Goal: Task Accomplishment & Management: Manage account settings

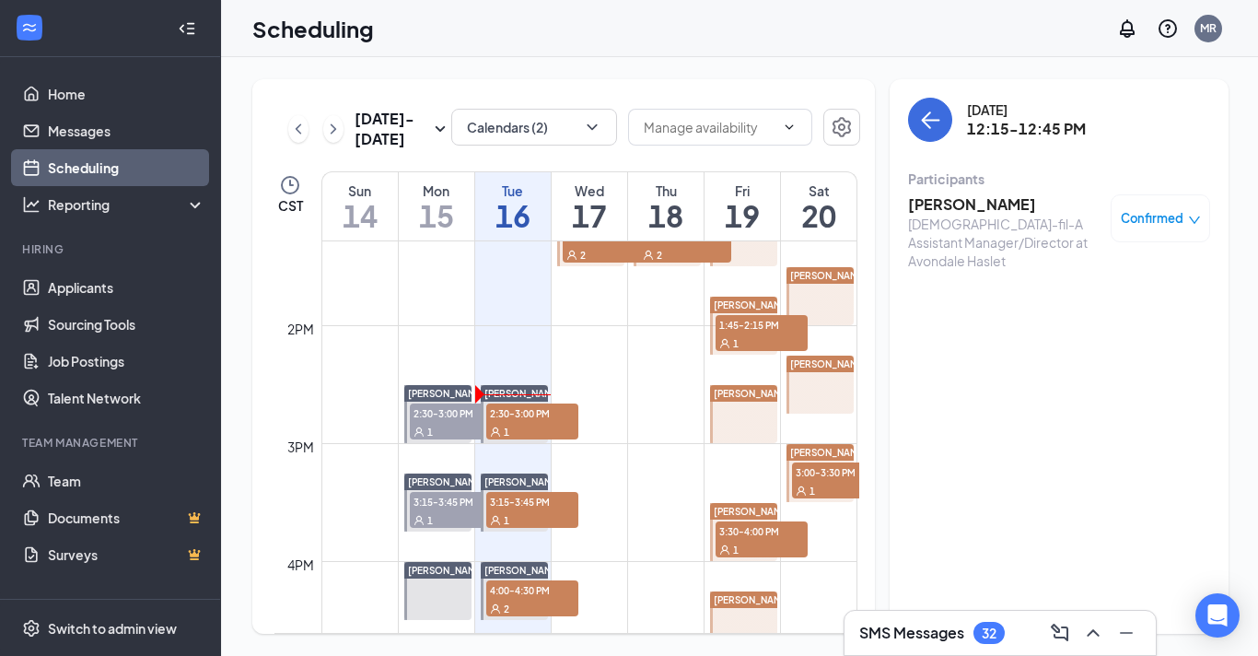
scroll to position [1565, 0]
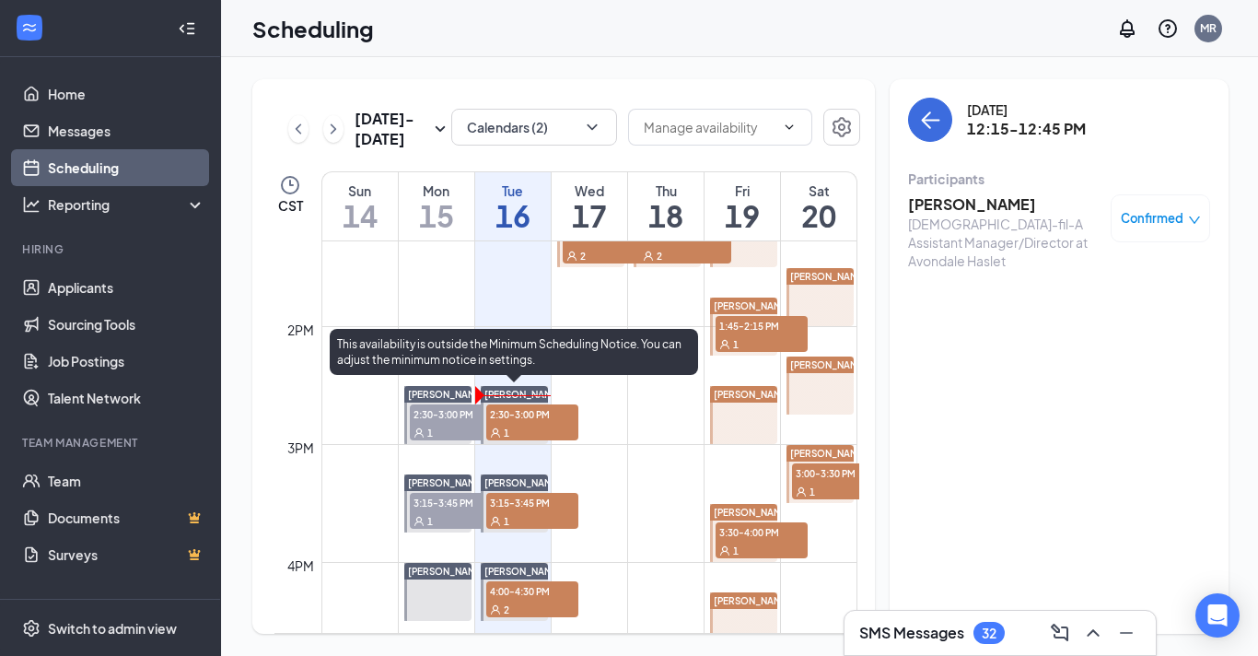
click at [528, 419] on span "2:30-3:00 PM" at bounding box center [532, 413] width 92 height 18
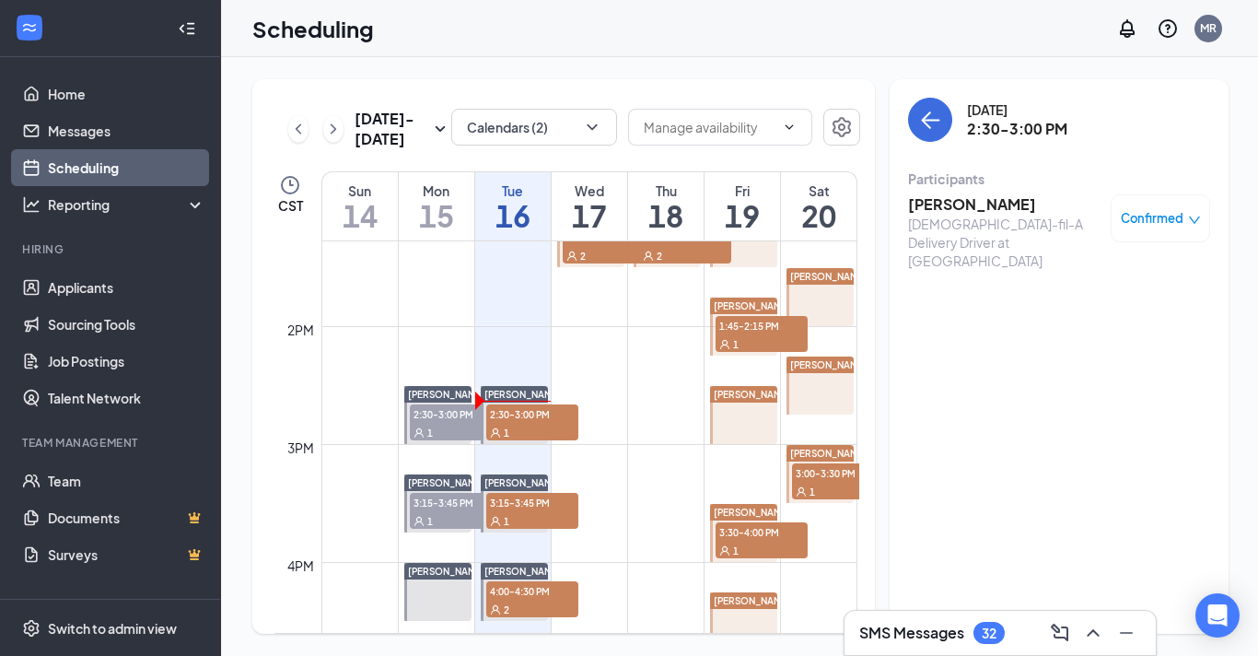
click at [536, 505] on span "3:15-3:45 PM" at bounding box center [532, 502] width 92 height 18
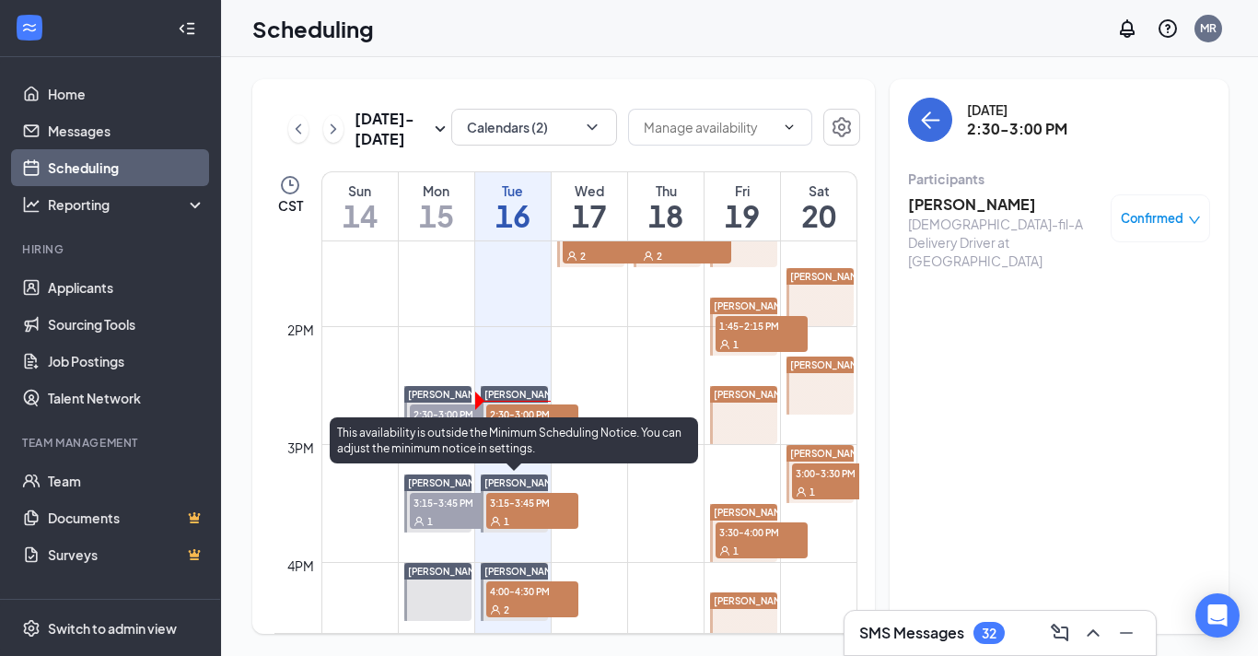
click at [517, 510] on span "3:15-3:45 PM" at bounding box center [532, 502] width 92 height 18
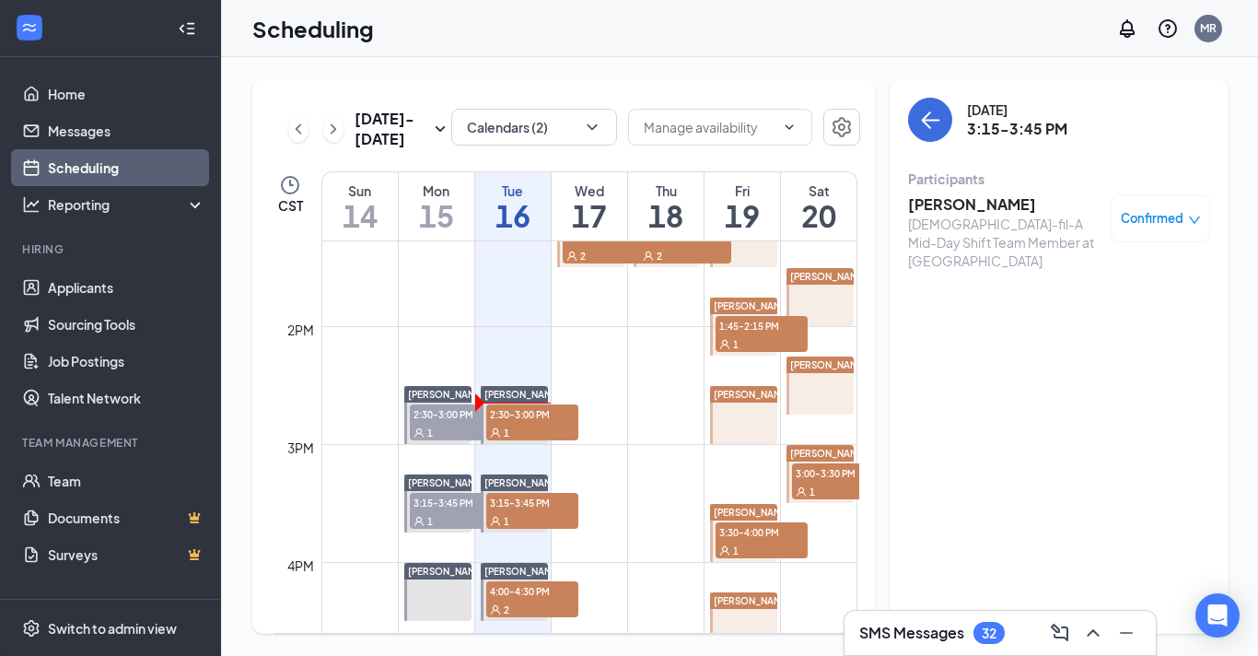
click at [726, 643] on div at bounding box center [743, 621] width 67 height 58
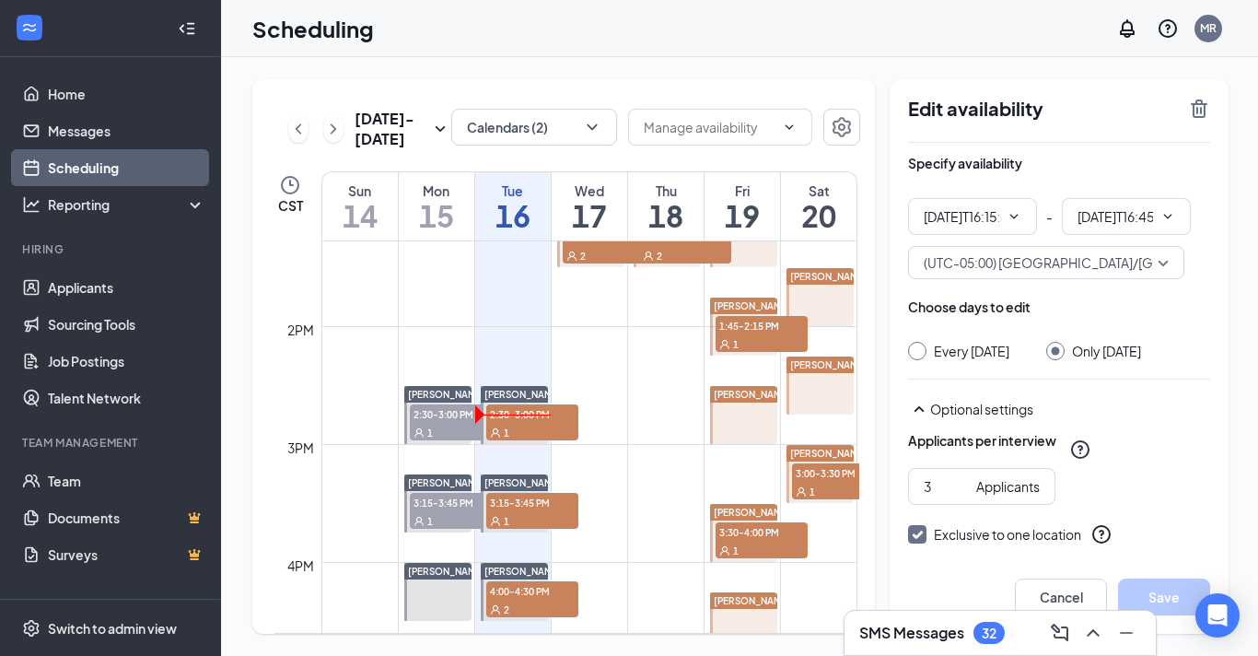
click at [538, 424] on div "1" at bounding box center [532, 432] width 92 height 18
type input "04:15 PM"
type input "04:45 PM"
click at [522, 412] on link "[PERSON_NAME] 2:30-3:00 PM 1" at bounding box center [513, 414] width 72 height 59
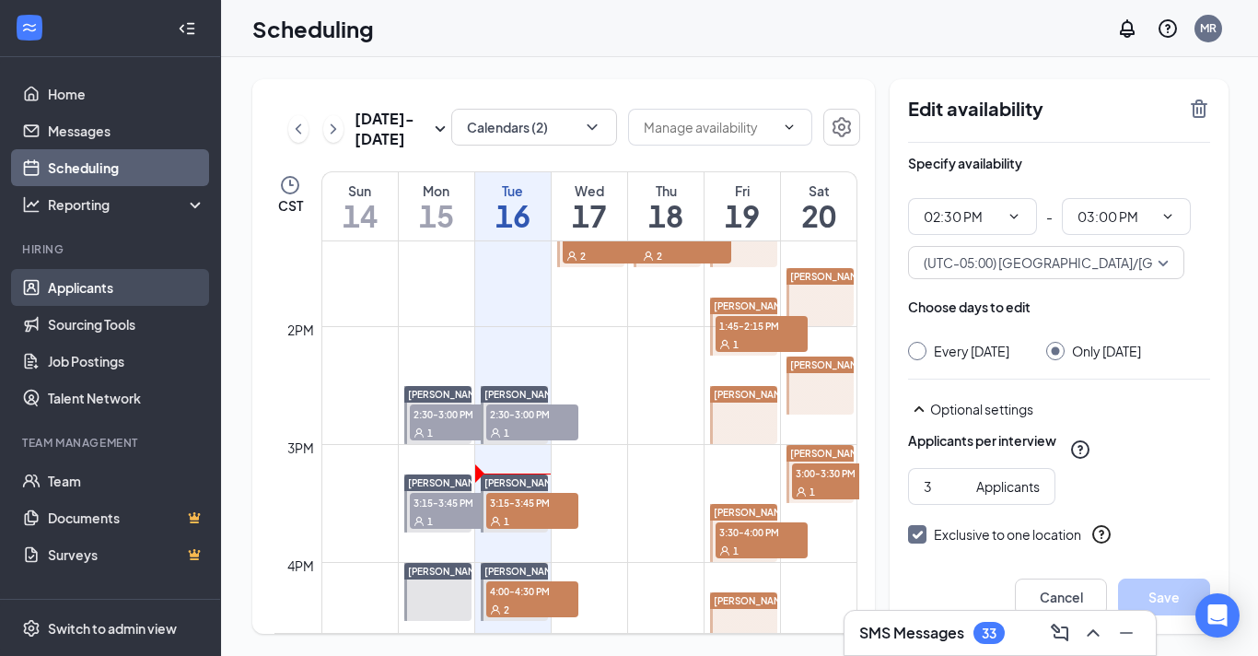
click at [137, 290] on link "Applicants" at bounding box center [126, 287] width 157 height 37
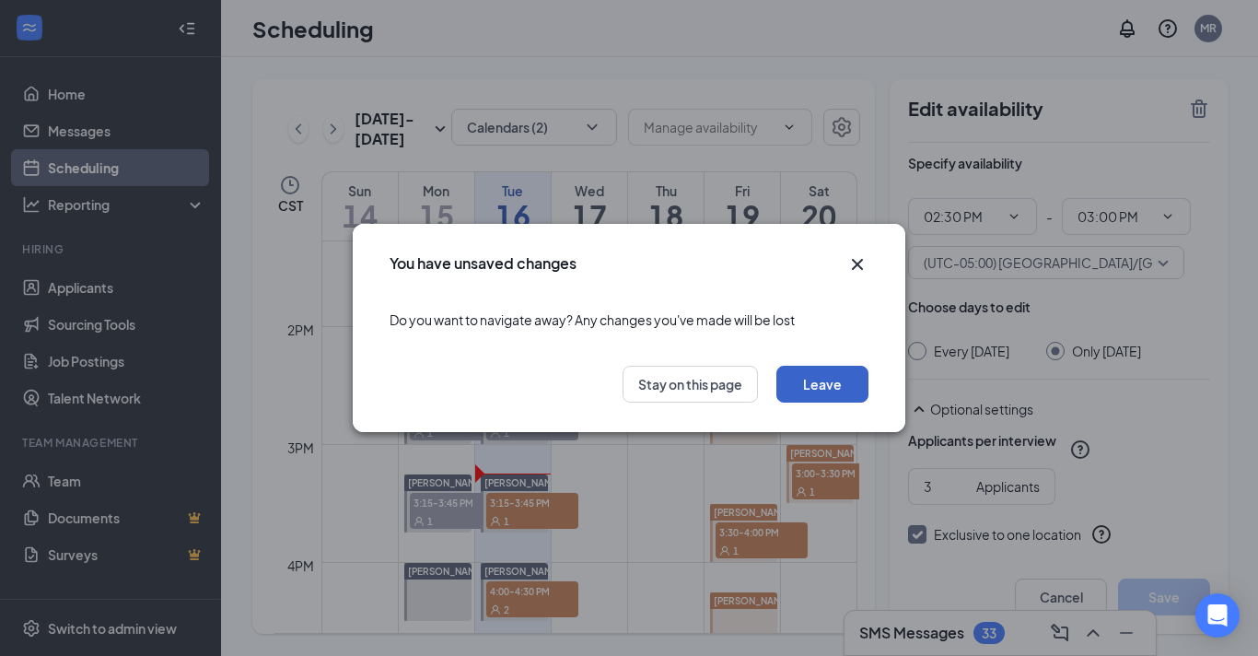
click at [795, 380] on button "Leave" at bounding box center [822, 384] width 92 height 37
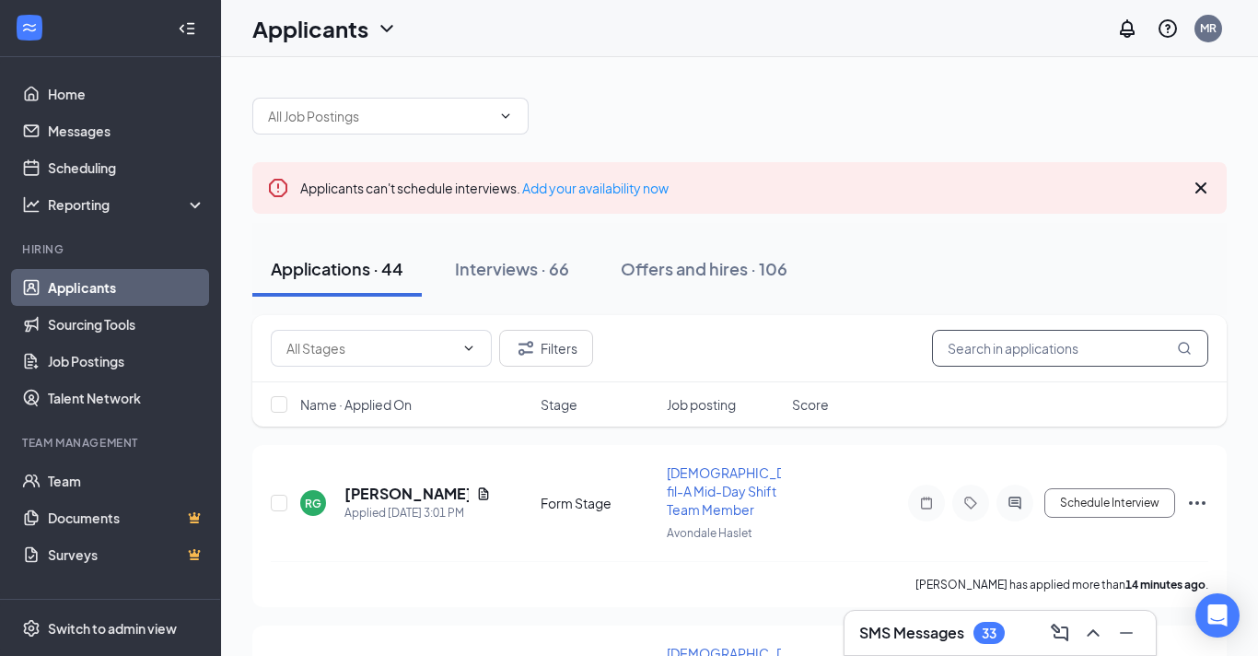
click at [994, 353] on input "text" at bounding box center [1070, 348] width 276 height 37
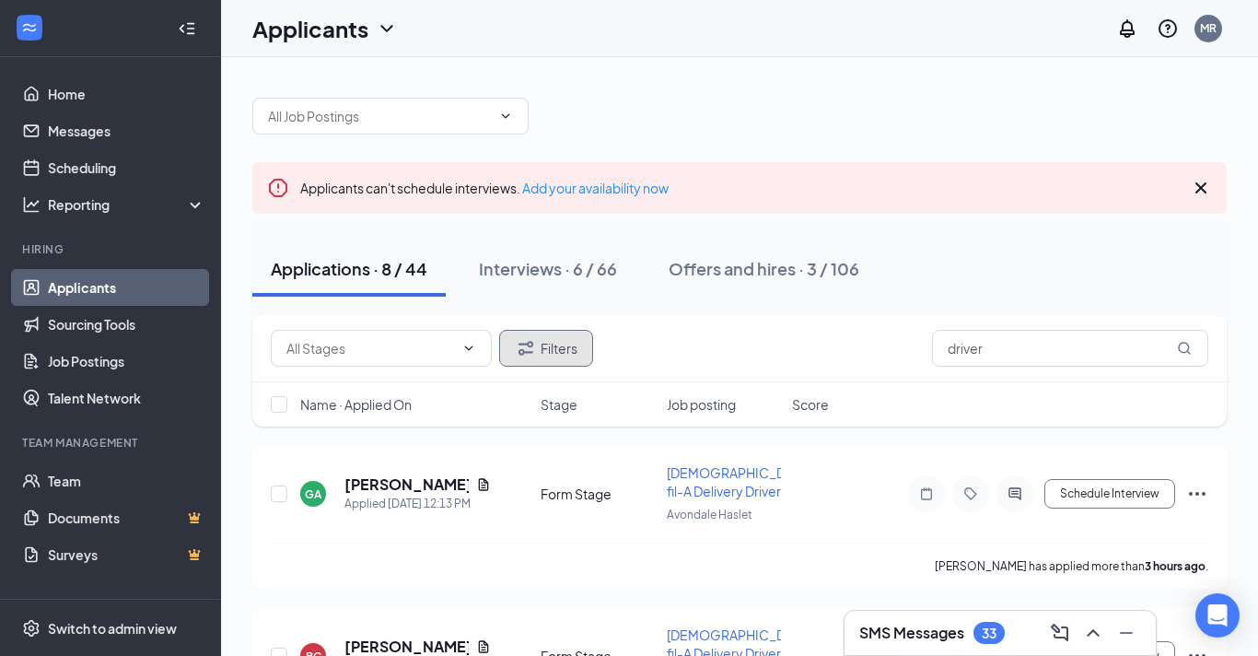
click at [545, 354] on button "Filters" at bounding box center [546, 348] width 94 height 37
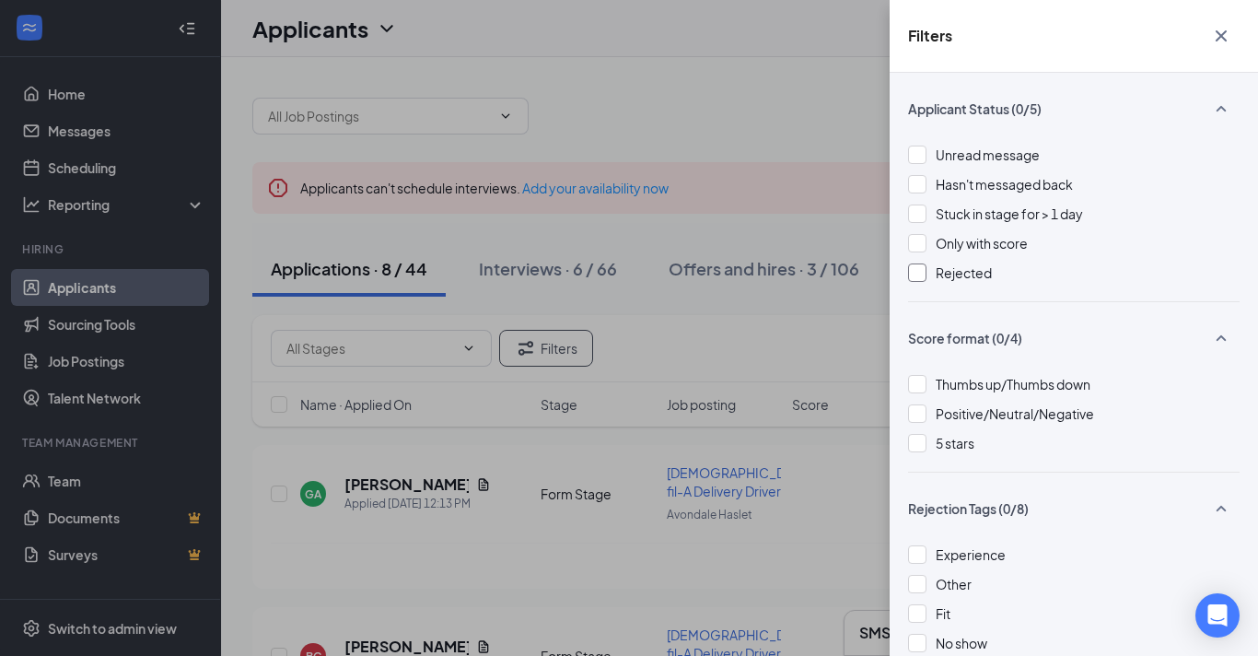
click at [931, 277] on div "Rejected" at bounding box center [1073, 272] width 331 height 20
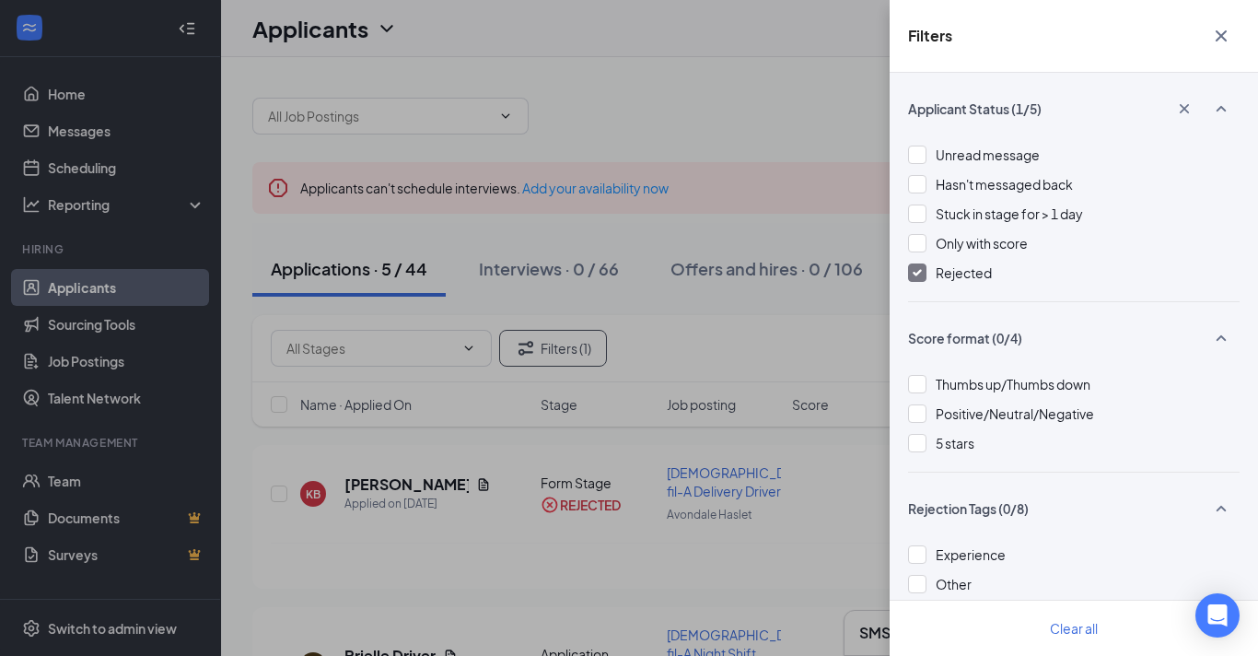
click at [592, 69] on div "Filters Applicant Status (1/5) Unread message Hasn't messaged back Stuck in sta…" at bounding box center [629, 328] width 1258 height 656
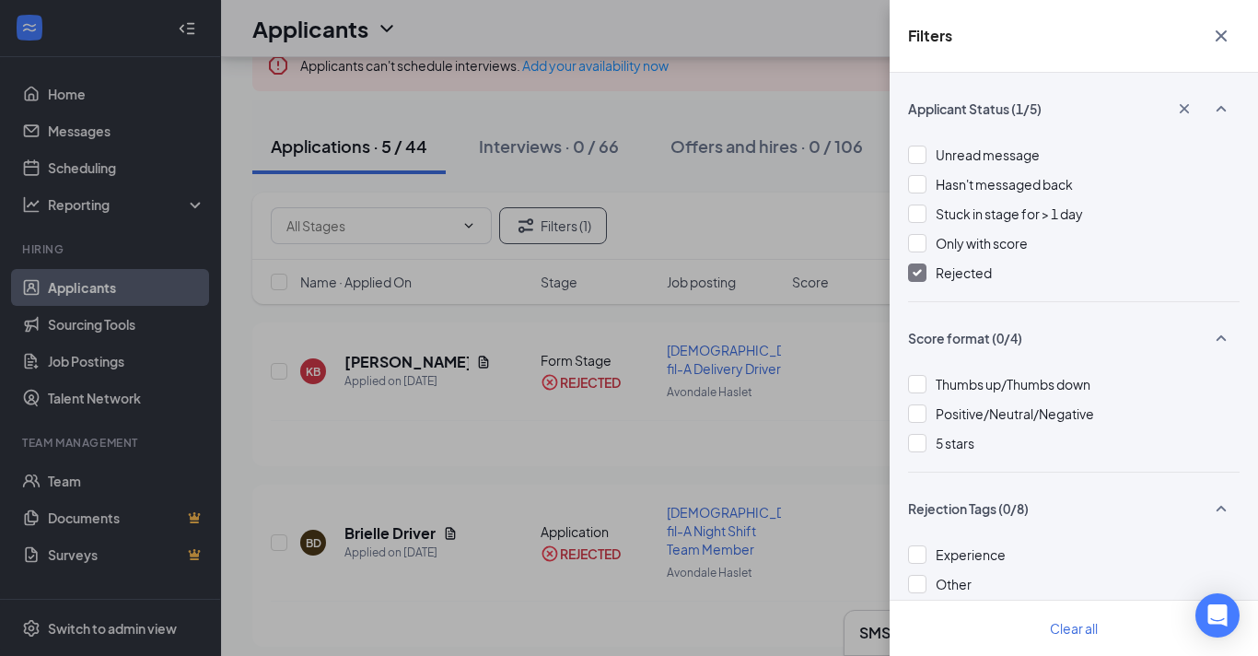
scroll to position [145, 0]
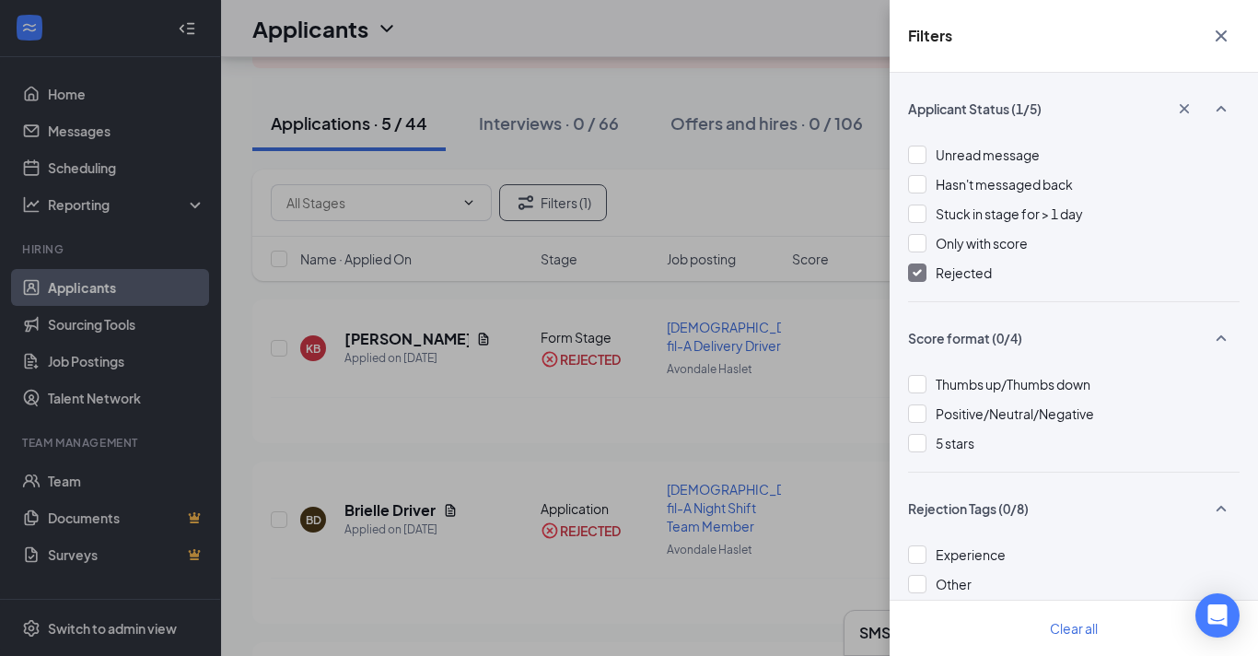
click at [1228, 42] on icon "Cross" at bounding box center [1221, 36] width 22 height 22
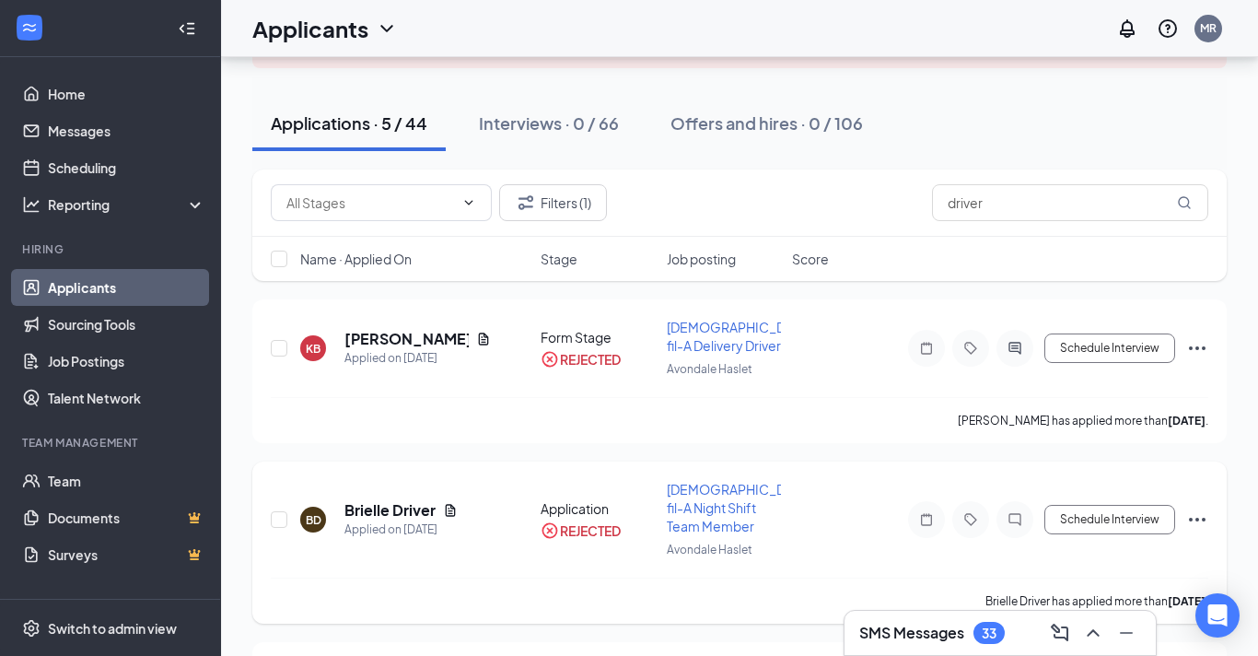
click at [1196, 520] on icon "Ellipses" at bounding box center [1197, 519] width 22 height 22
click at [898, 463] on div "BD Brielle Driver Applied on [DATE] Application REJECTED [DEMOGRAPHIC_DATA]-fil…" at bounding box center [739, 542] width 974 height 162
click at [1012, 528] on div at bounding box center [1014, 519] width 37 height 37
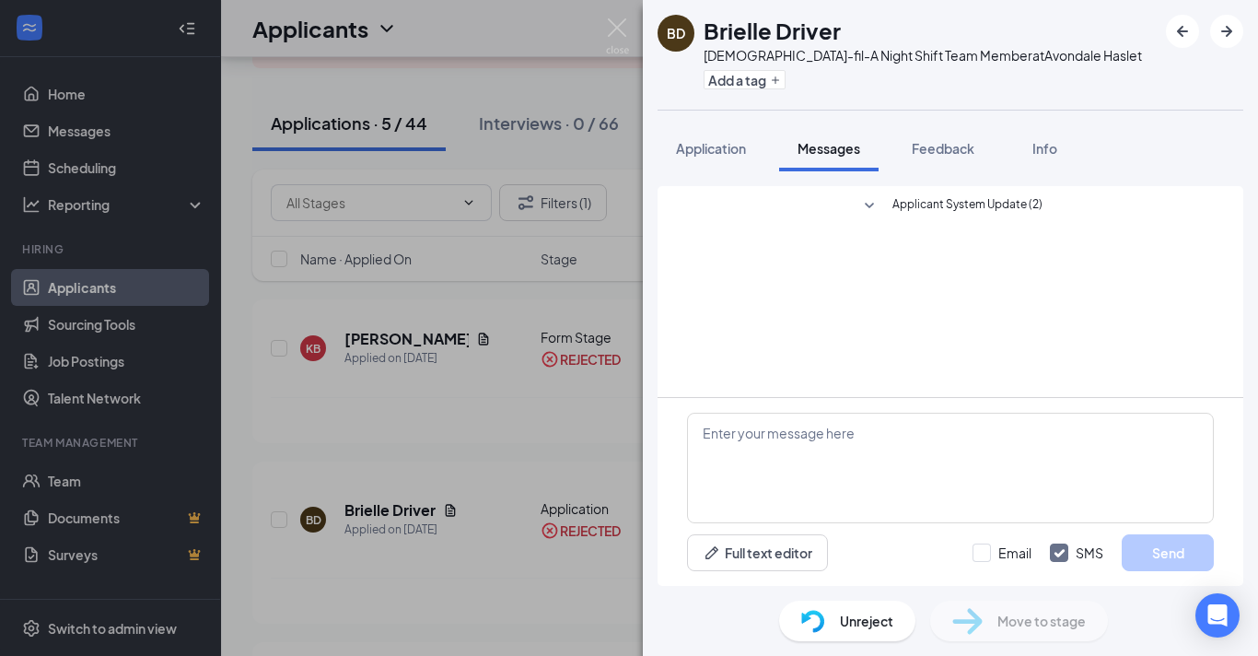
scroll to position [52, 0]
click at [946, 195] on span "Applicant System Update (2)" at bounding box center [967, 206] width 150 height 22
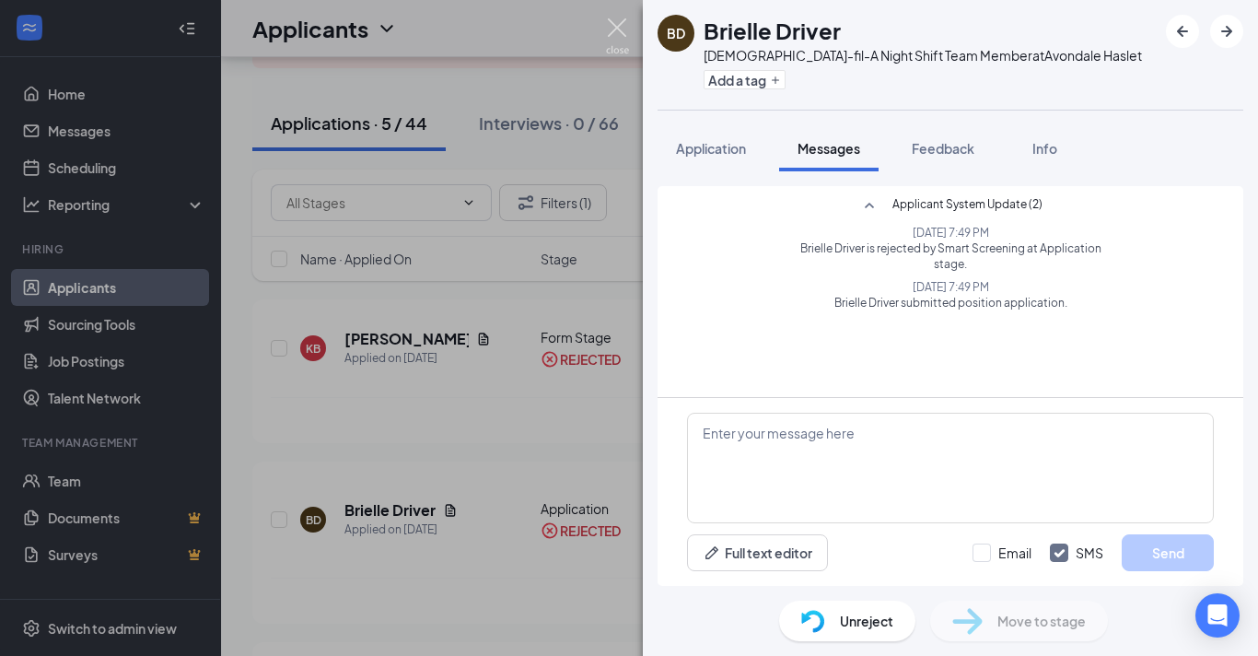
click at [617, 31] on img at bounding box center [617, 36] width 23 height 36
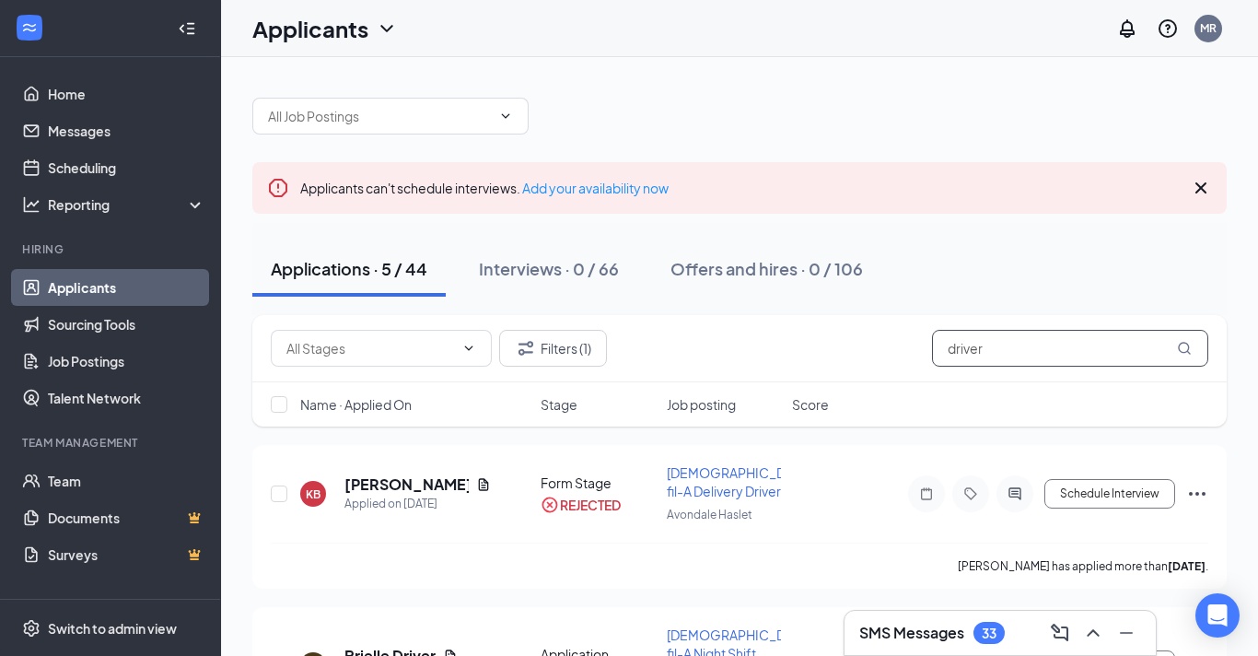
click at [1011, 355] on input "driver" at bounding box center [1070, 348] width 276 height 37
type input "d"
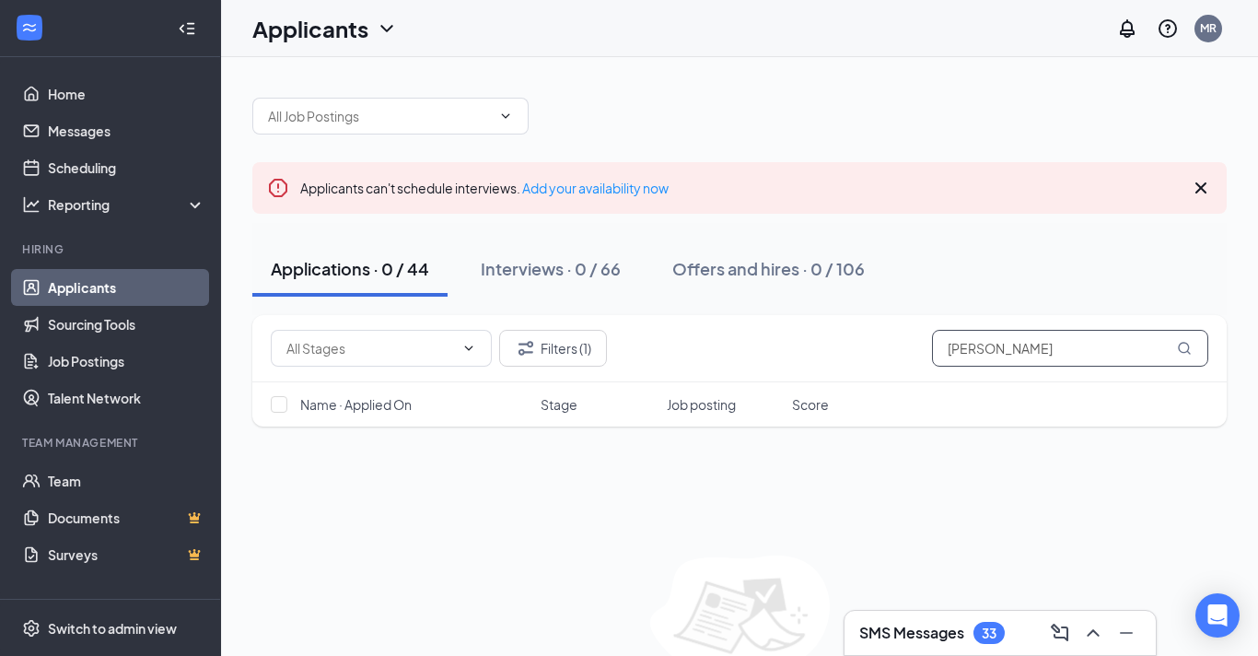
type input "[PERSON_NAME]"
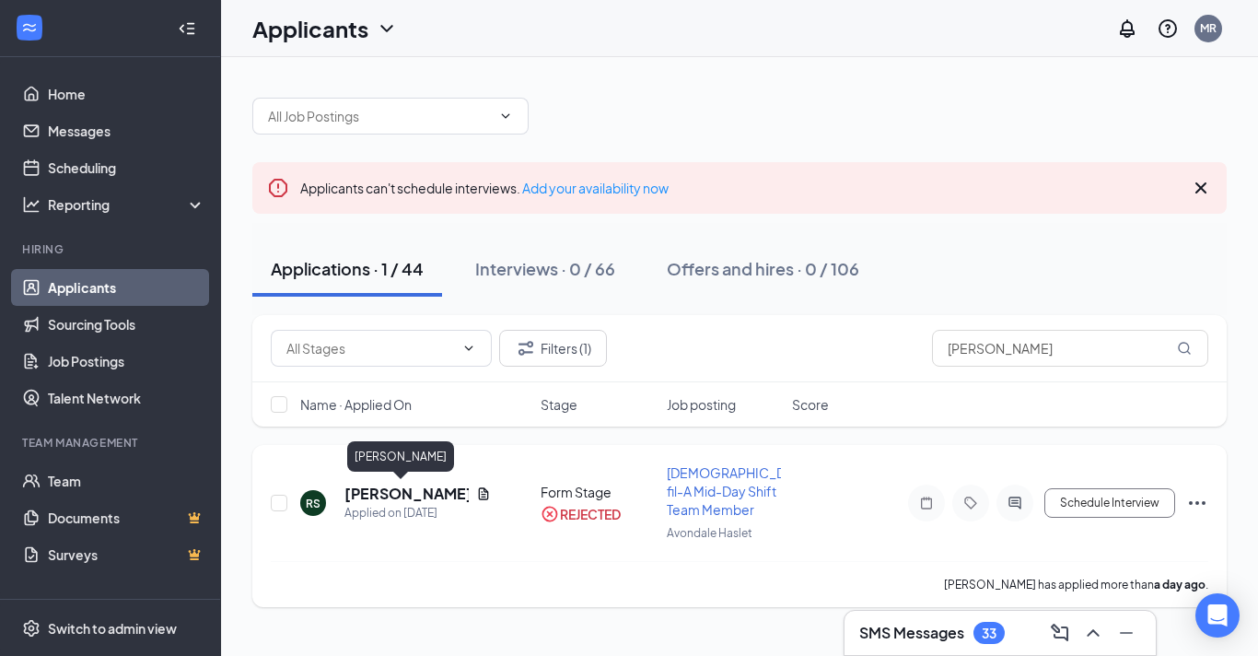
click at [365, 497] on h5 "[PERSON_NAME]" at bounding box center [406, 493] width 124 height 20
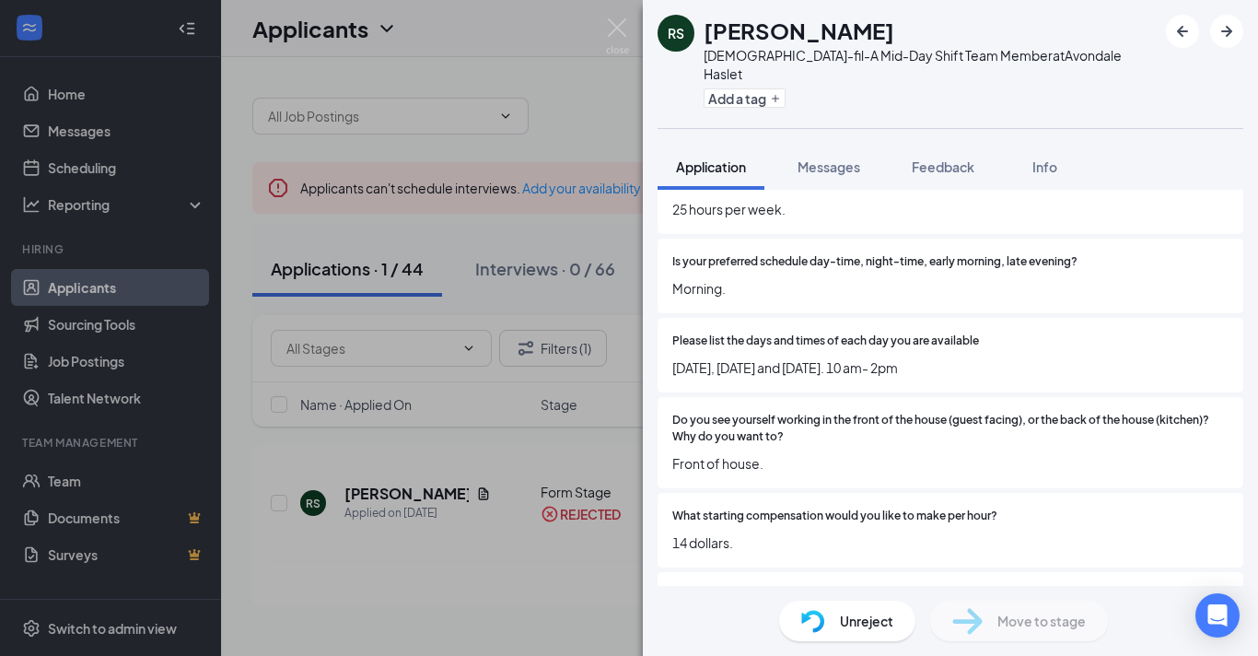
scroll to position [3428, 0]
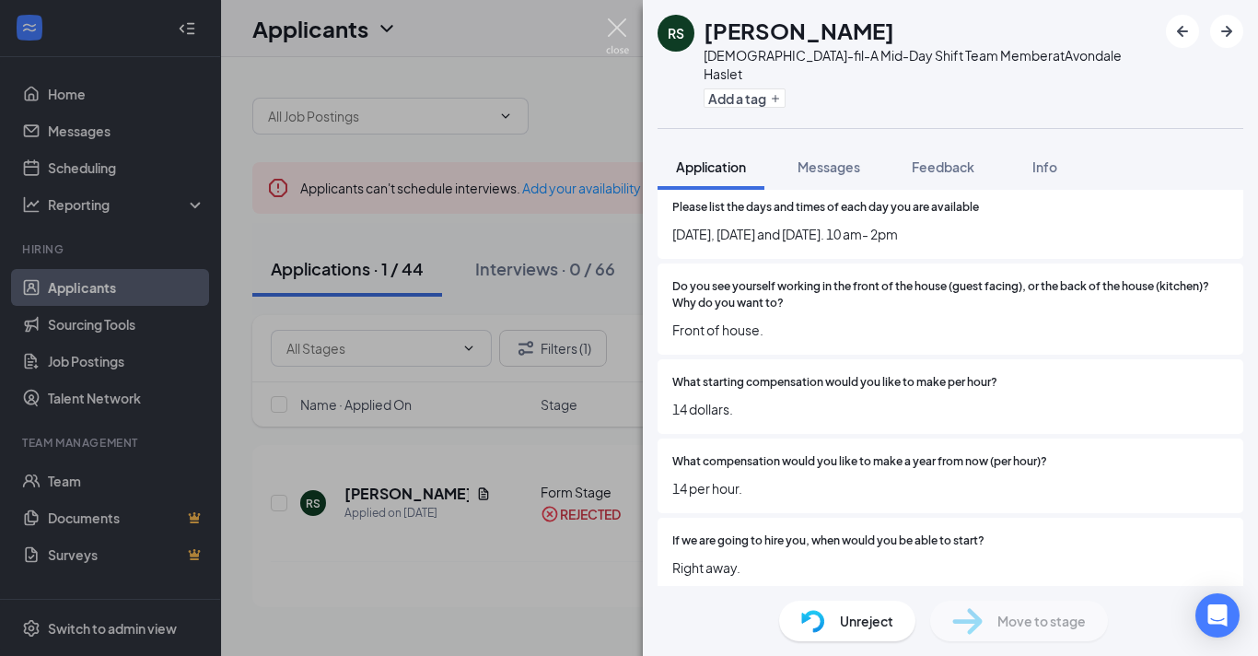
click at [613, 32] on img at bounding box center [617, 36] width 23 height 36
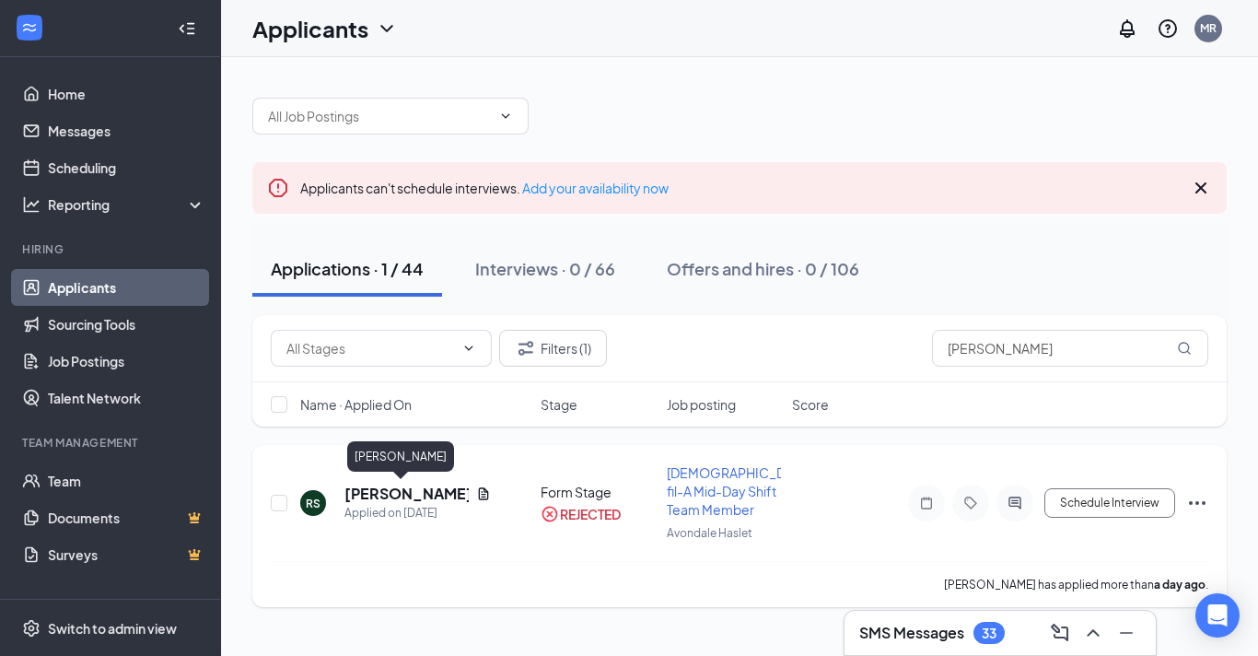
click at [376, 492] on h5 "[PERSON_NAME]" at bounding box center [406, 493] width 124 height 20
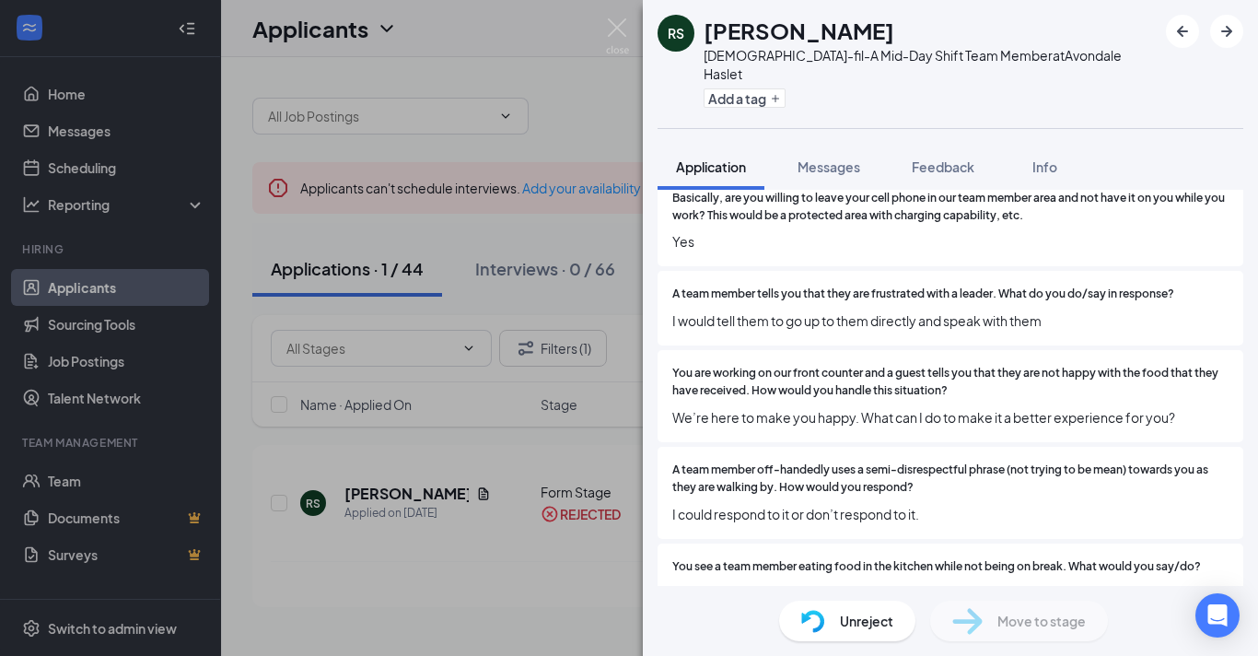
scroll to position [753, 0]
click at [616, 29] on img at bounding box center [617, 36] width 23 height 36
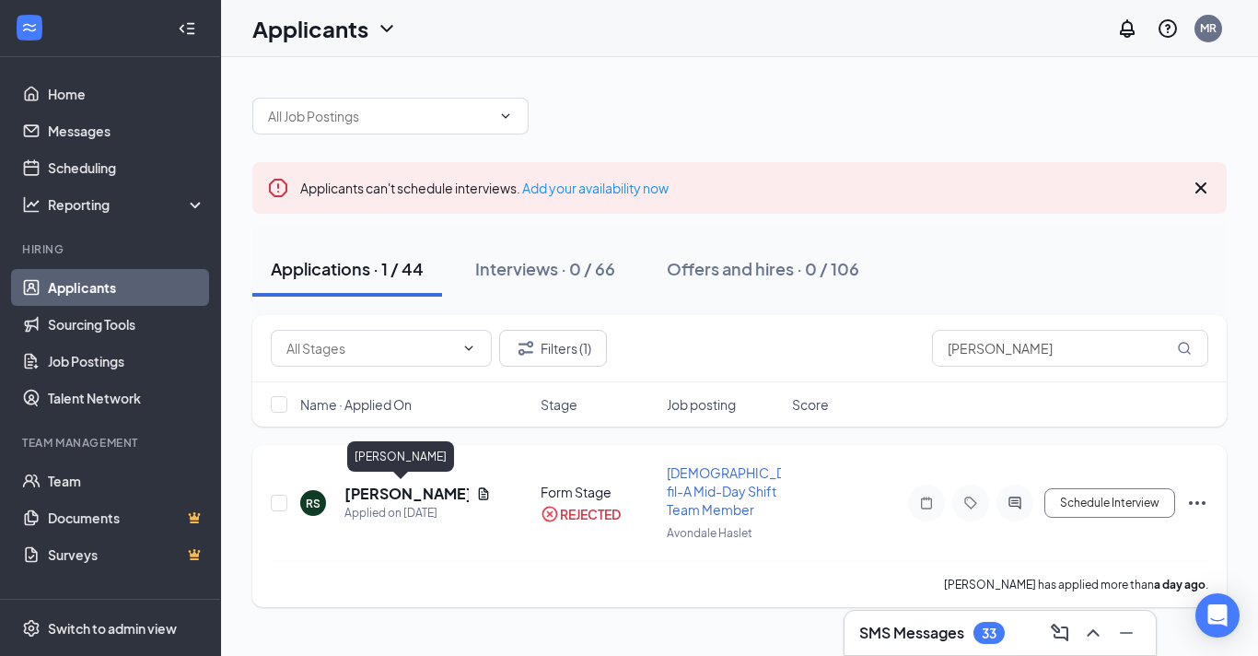
click at [367, 496] on h5 "[PERSON_NAME]" at bounding box center [406, 493] width 124 height 20
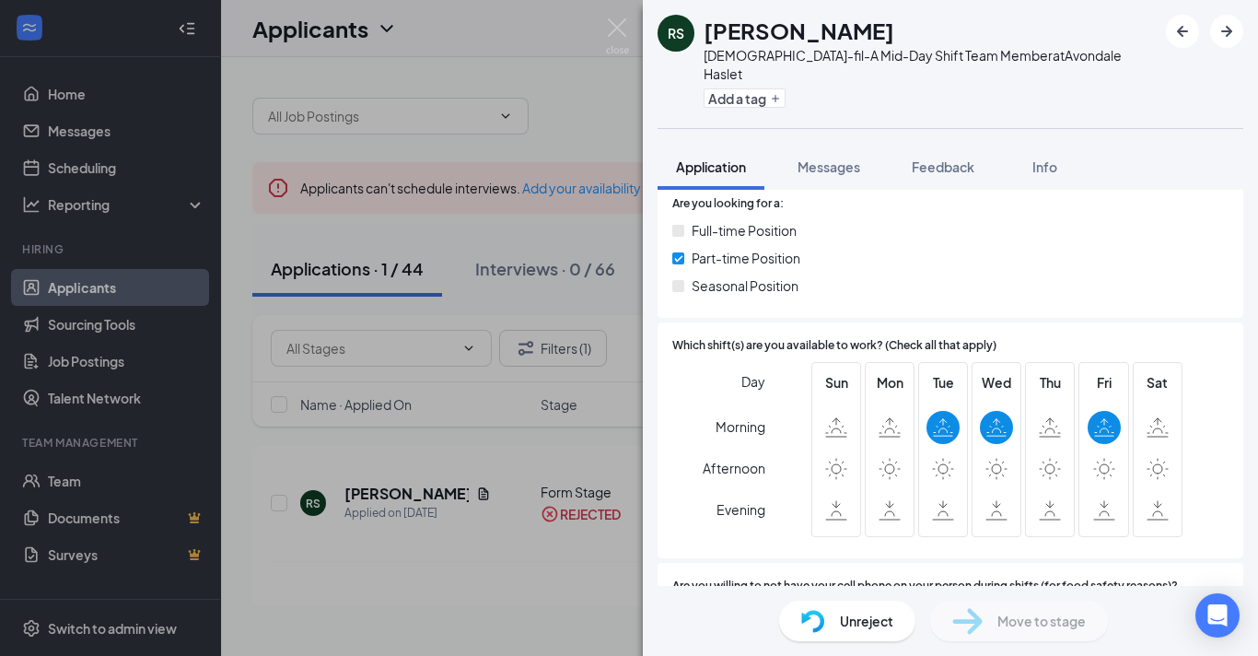
scroll to position [371, 0]
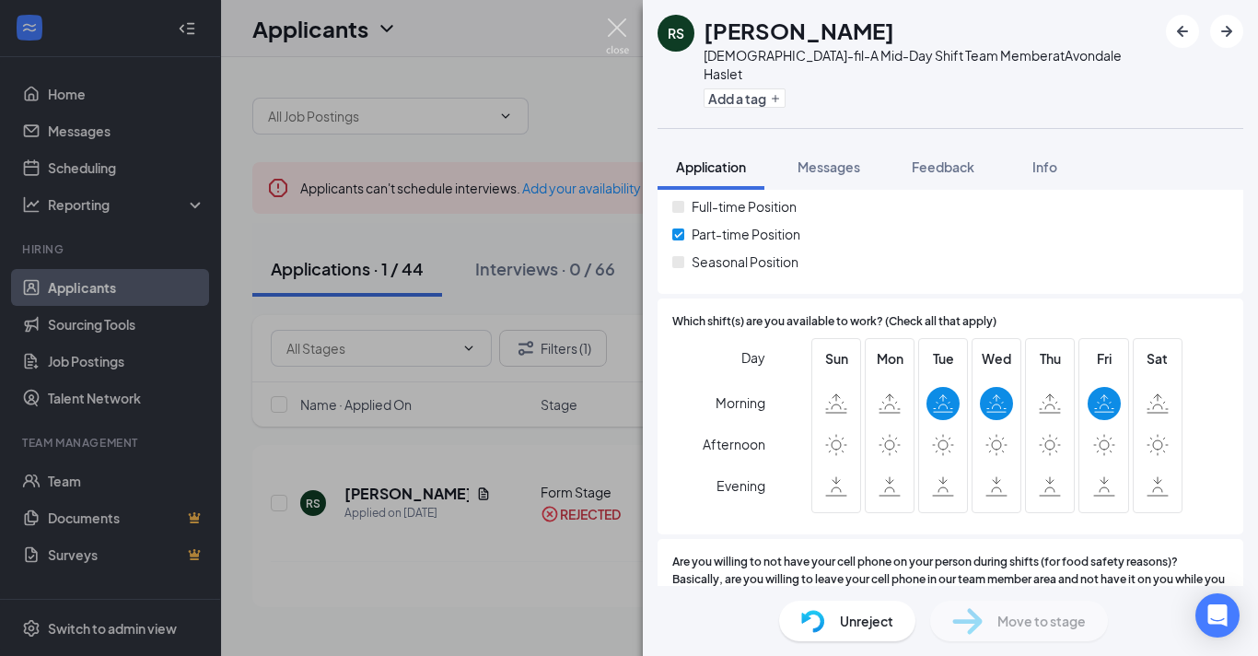
click at [619, 34] on img at bounding box center [617, 36] width 23 height 36
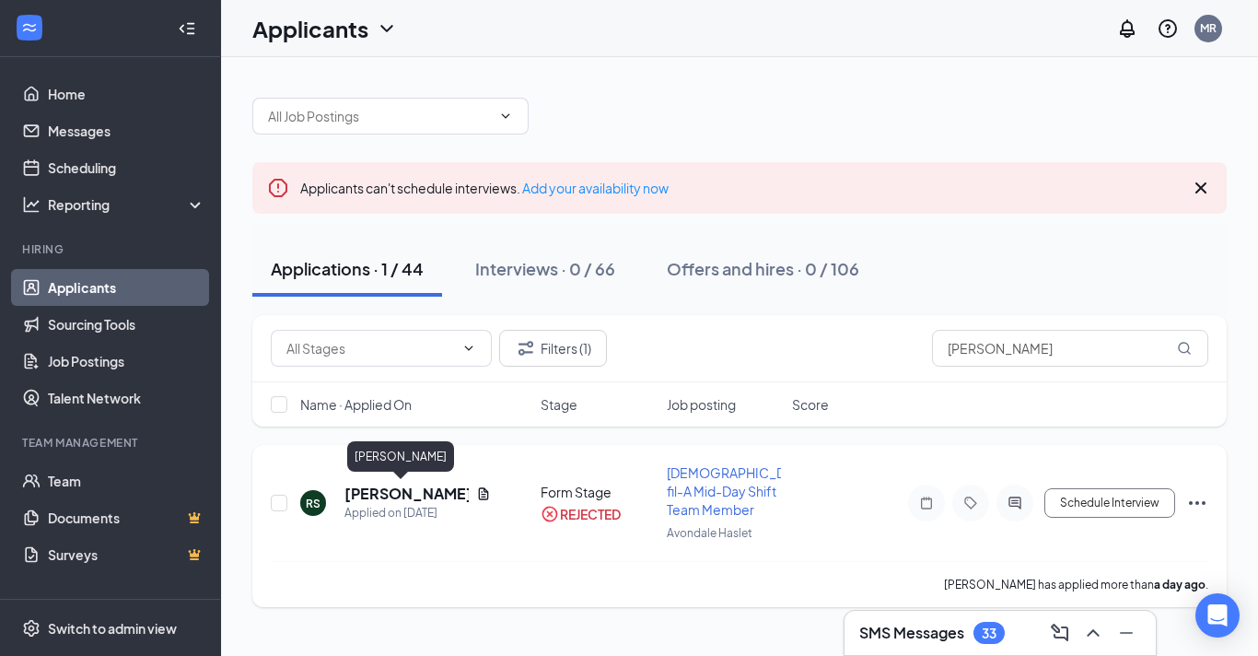
click at [395, 487] on h5 "[PERSON_NAME]" at bounding box center [406, 493] width 124 height 20
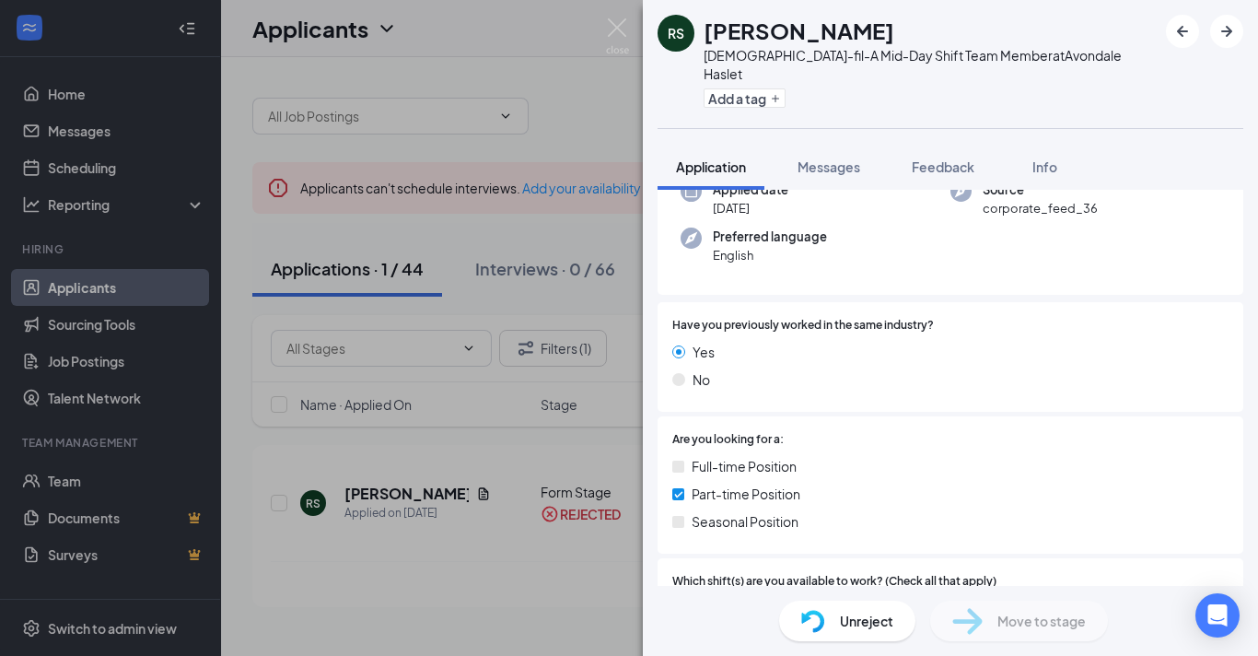
scroll to position [86, 0]
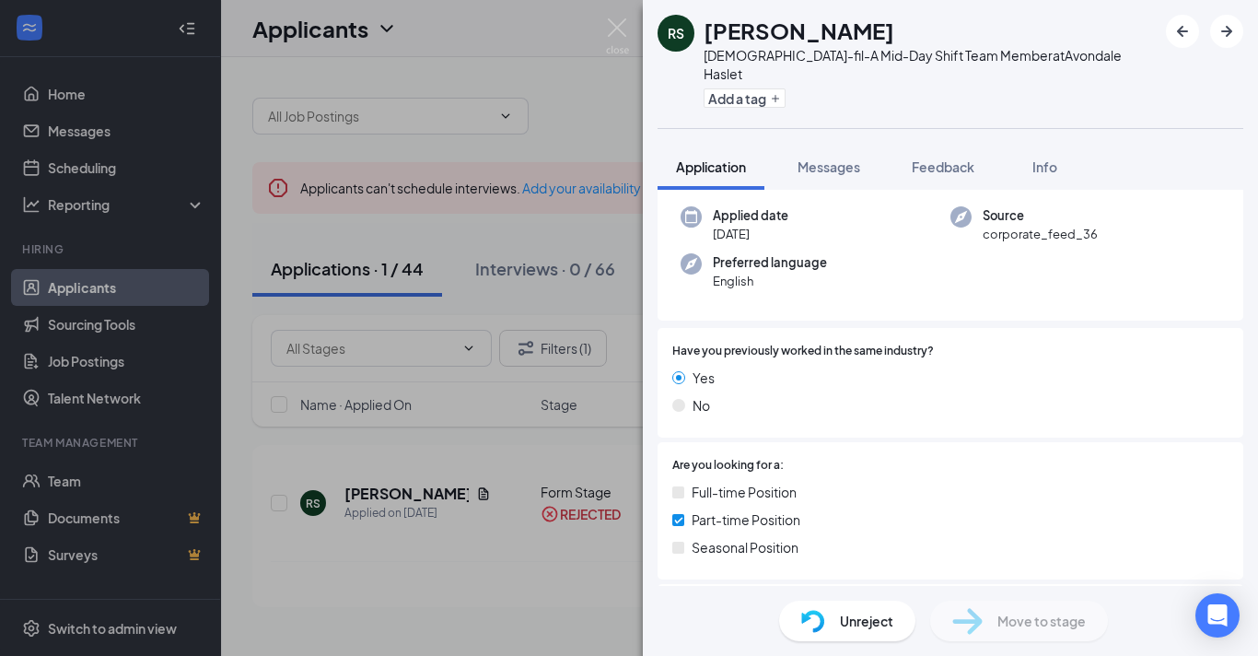
click at [435, 493] on div "RS [PERSON_NAME] [DEMOGRAPHIC_DATA]-fil-A Mid-Day Shift Team Member at [GEOGRAP…" at bounding box center [629, 328] width 1258 height 656
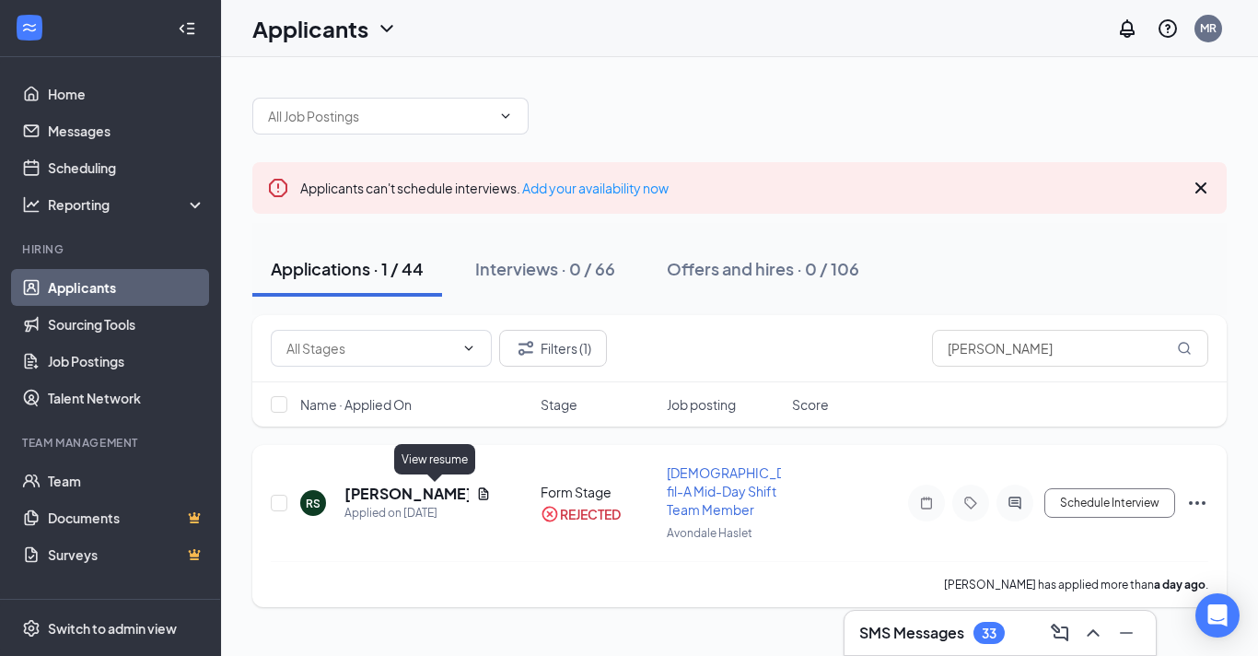
click at [479, 494] on icon "Document" at bounding box center [484, 493] width 10 height 12
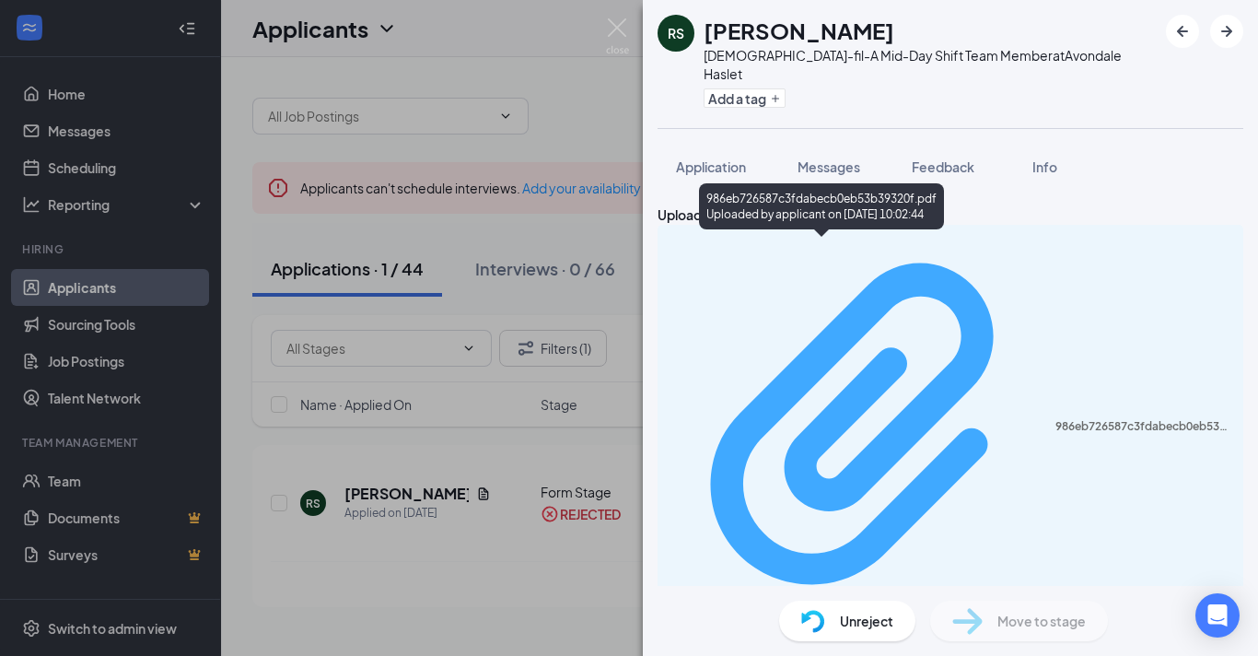
click at [793, 622] on div "Uploaded by applicant on [DATE] 10:02:44" at bounding box center [829, 629] width 276 height 15
